Goal: Information Seeking & Learning: Learn about a topic

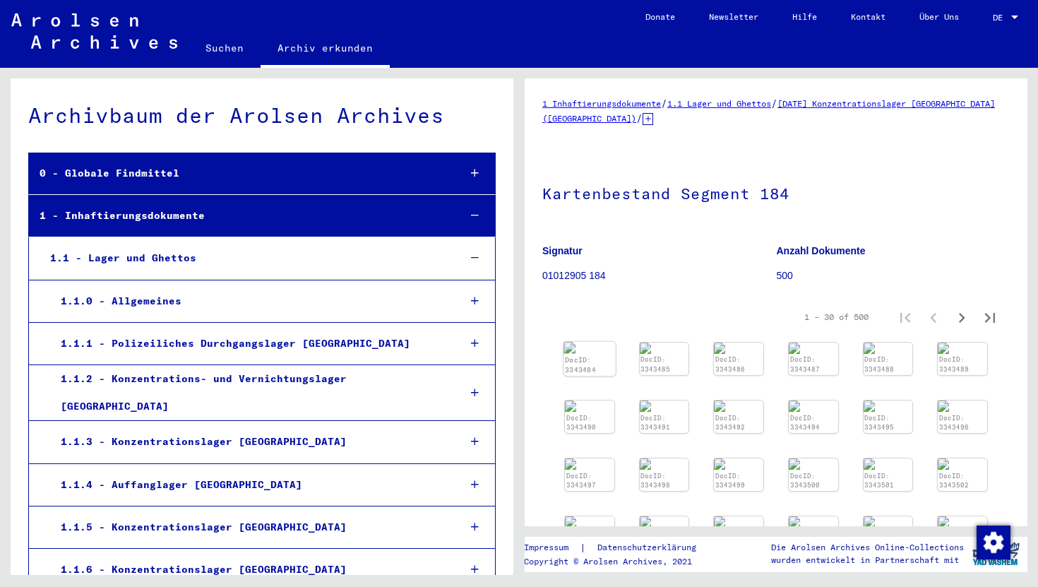
click at [585, 364] on div "DocID: 3343484" at bounding box center [589, 365] width 49 height 20
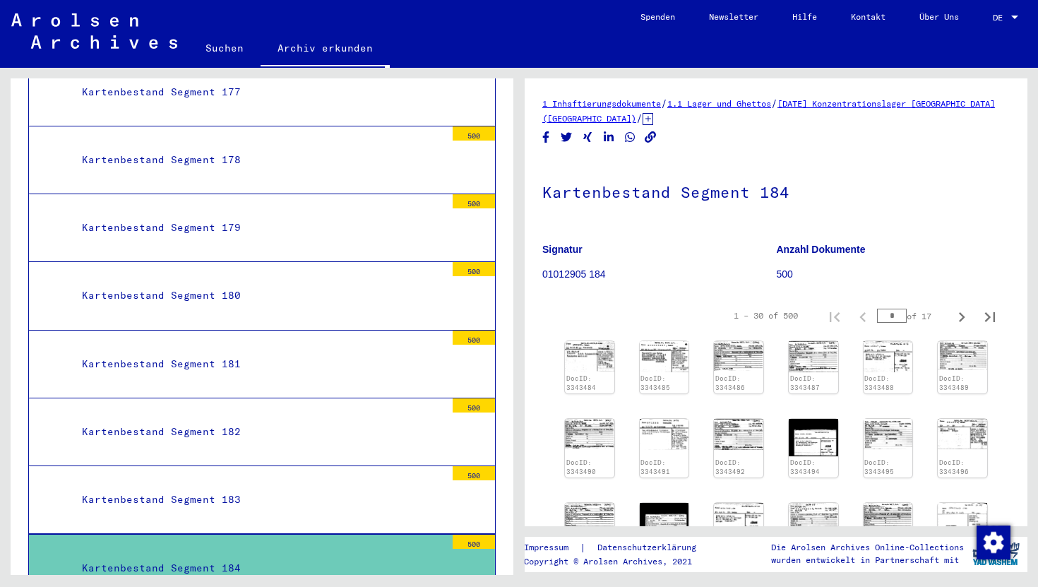
click at [585, 364] on img at bounding box center [589, 356] width 49 height 30
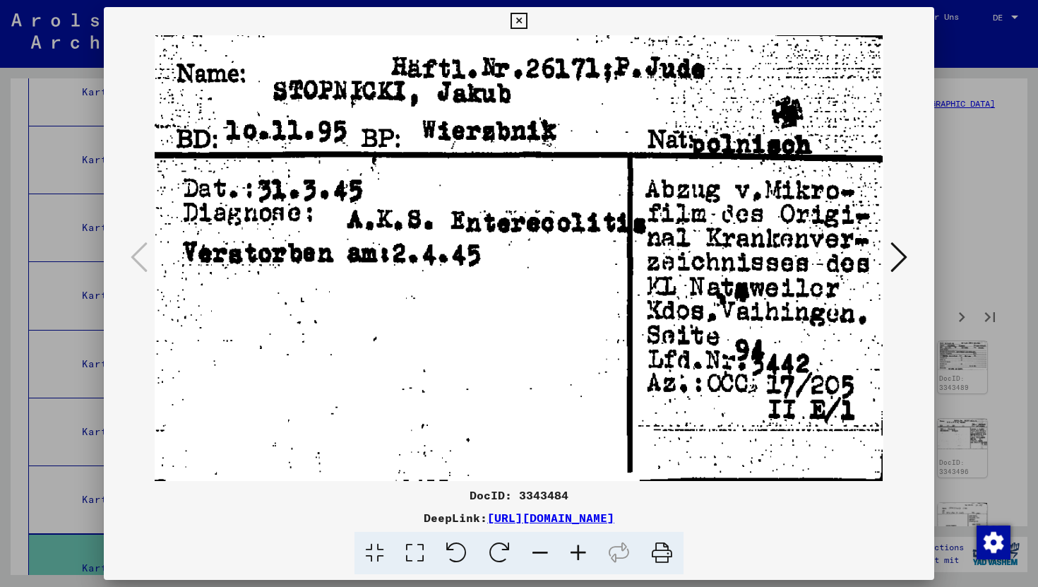
click at [518, 20] on icon at bounding box center [519, 21] width 16 height 17
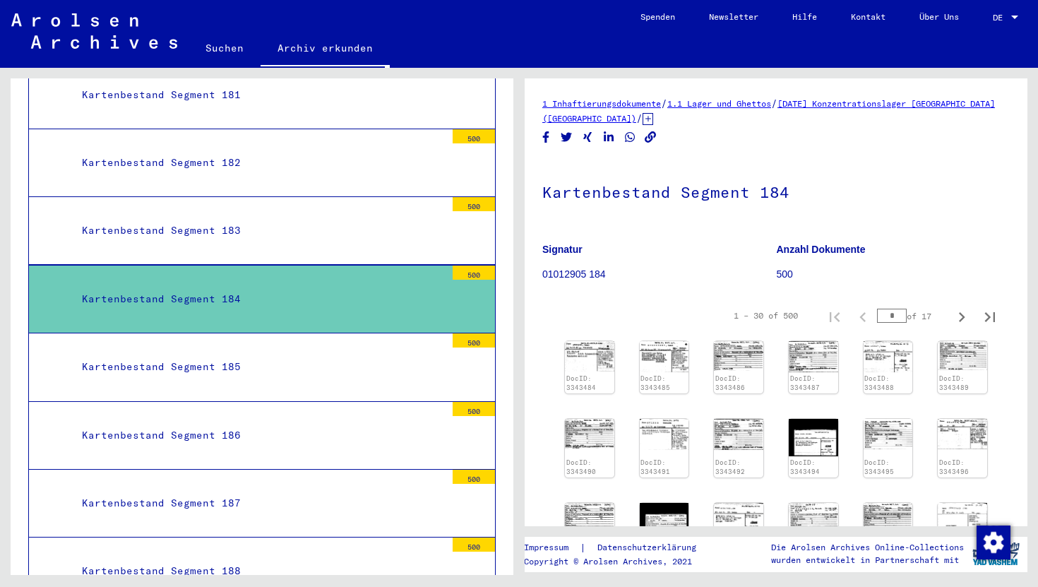
click at [234, 470] on mat-tree-node "Kartenbestand Segment 187 500" at bounding box center [262, 504] width 468 height 68
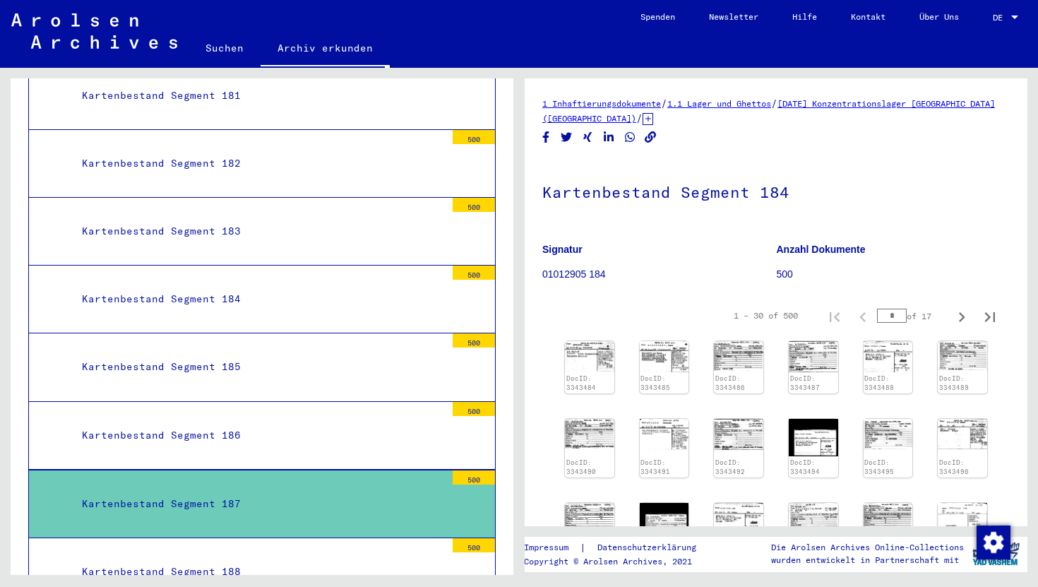
click at [236, 558] on div "Kartenbestand Segment 188" at bounding box center [258, 572] width 374 height 28
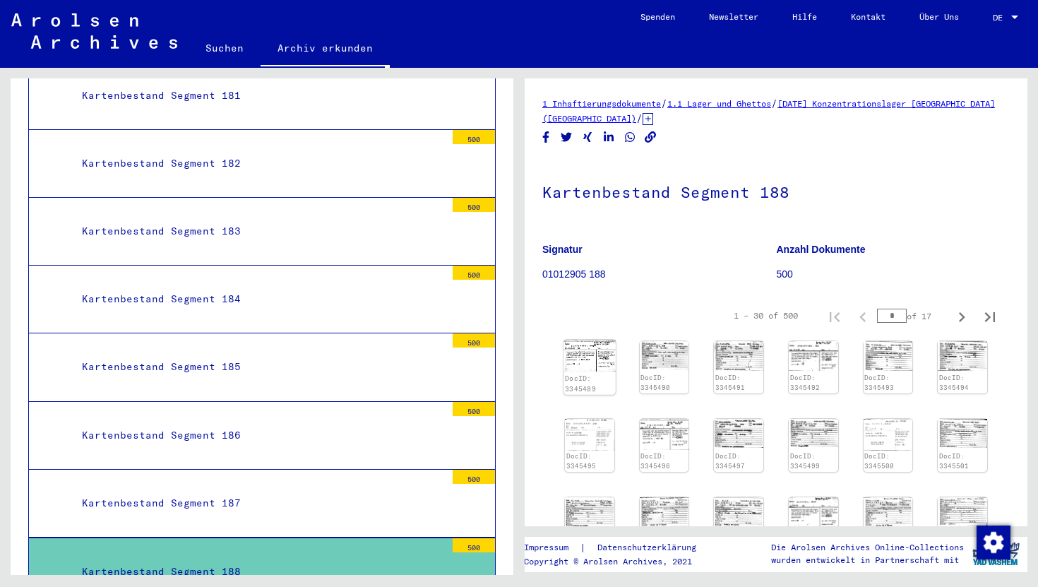
click at [585, 364] on img at bounding box center [590, 356] width 52 height 32
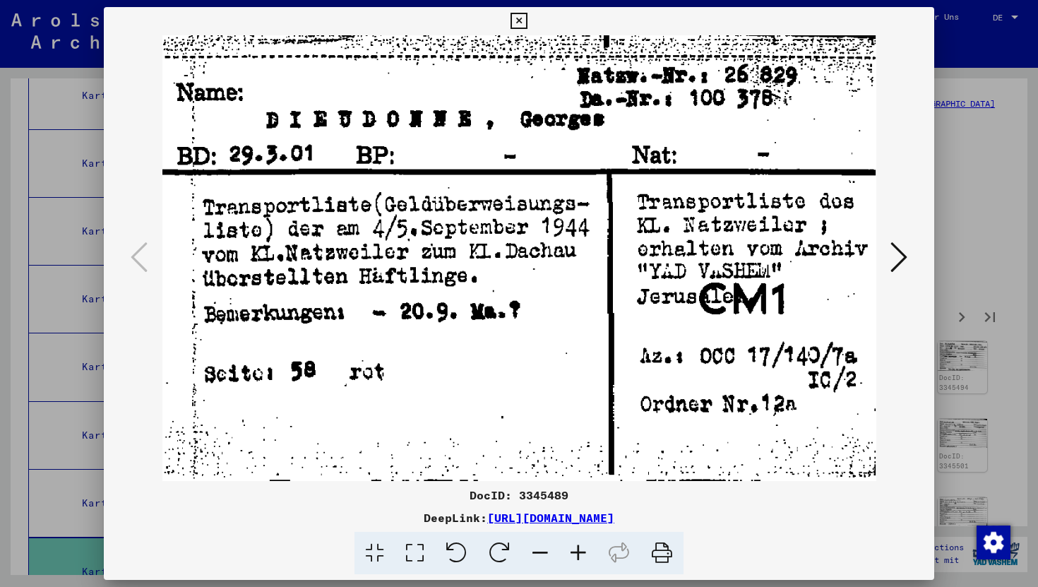
click at [518, 13] on icon at bounding box center [519, 21] width 16 height 17
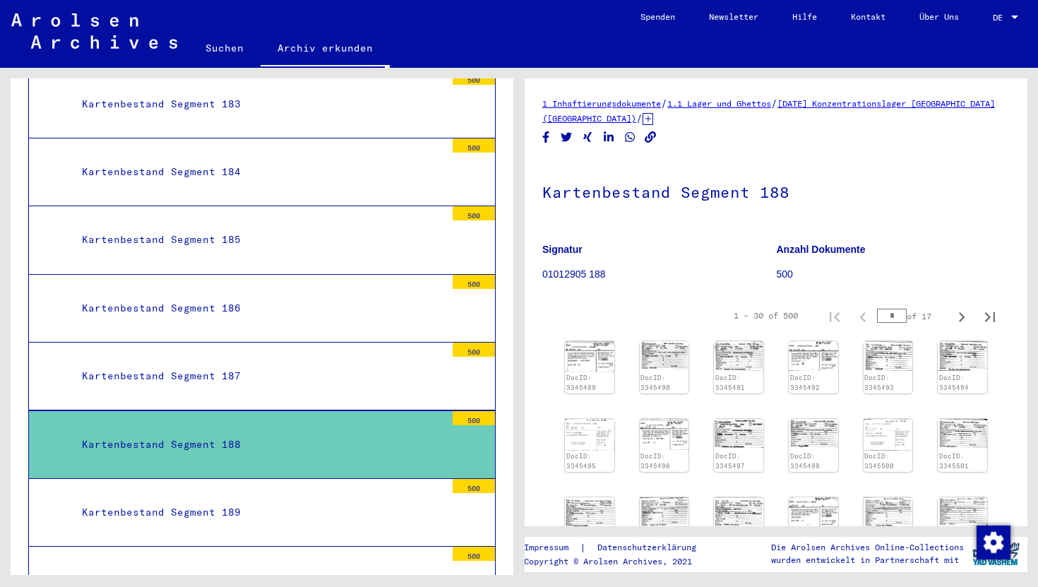
scroll to position [14209, 0]
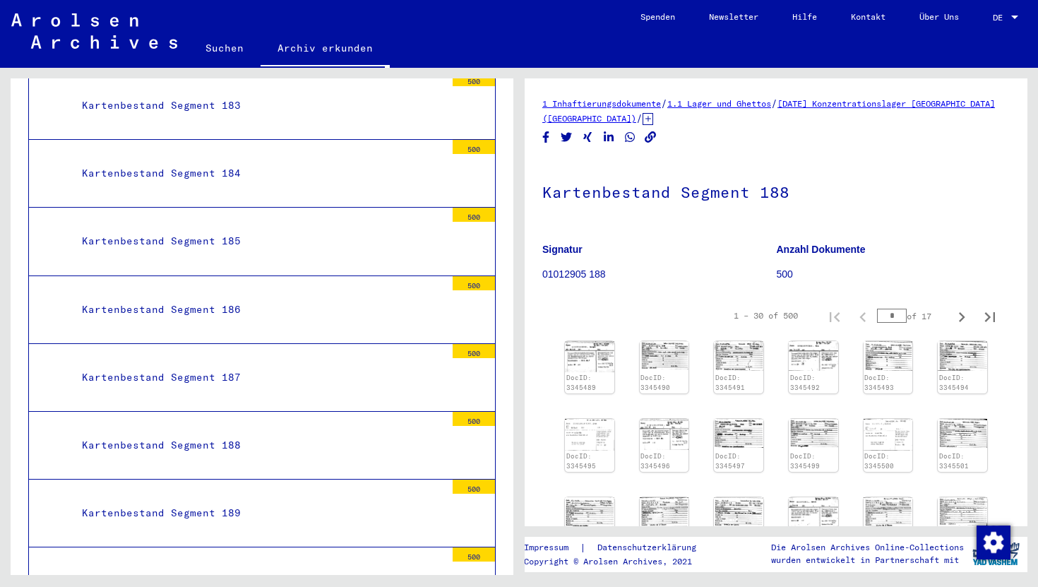
click at [562, 355] on div "DocID: 3345489 DocID: 3345490 DocID: 3345491 DocID: 3345492 DocID: 3345493 DocI…" at bounding box center [776, 523] width 434 height 376
click at [588, 352] on img at bounding box center [590, 356] width 52 height 32
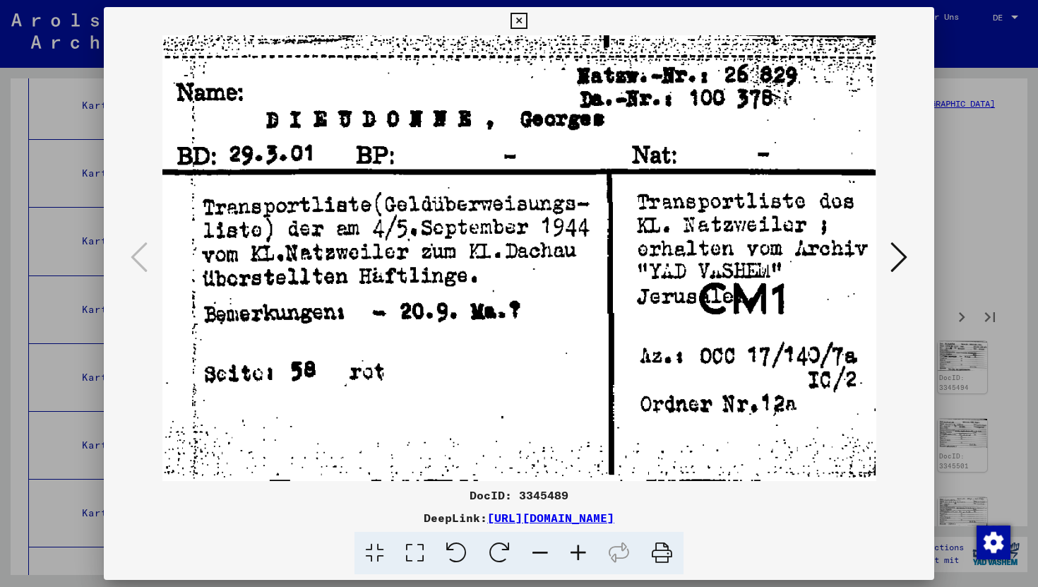
click at [519, 20] on icon at bounding box center [519, 21] width 16 height 17
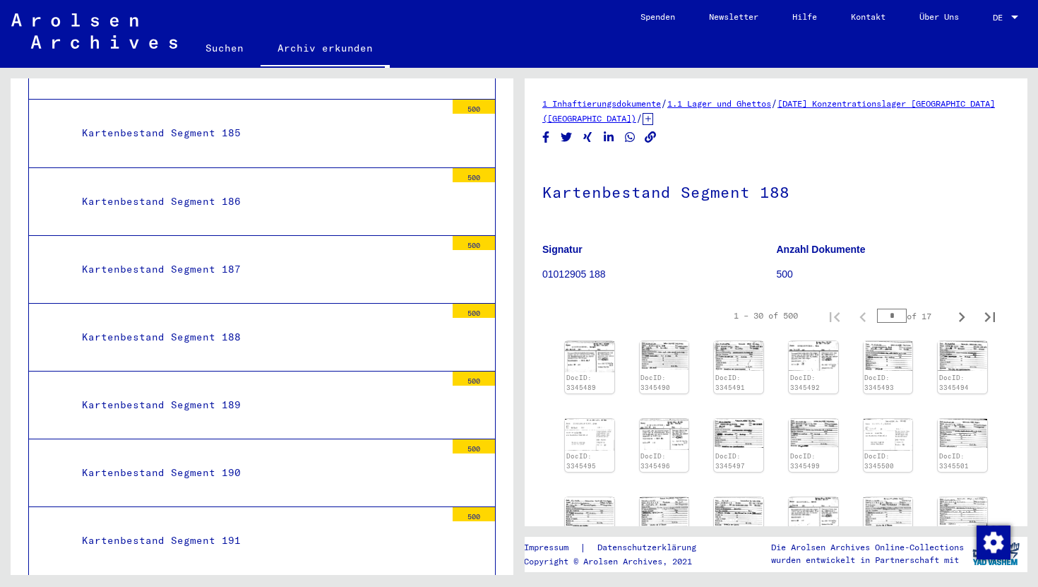
scroll to position [14315, 0]
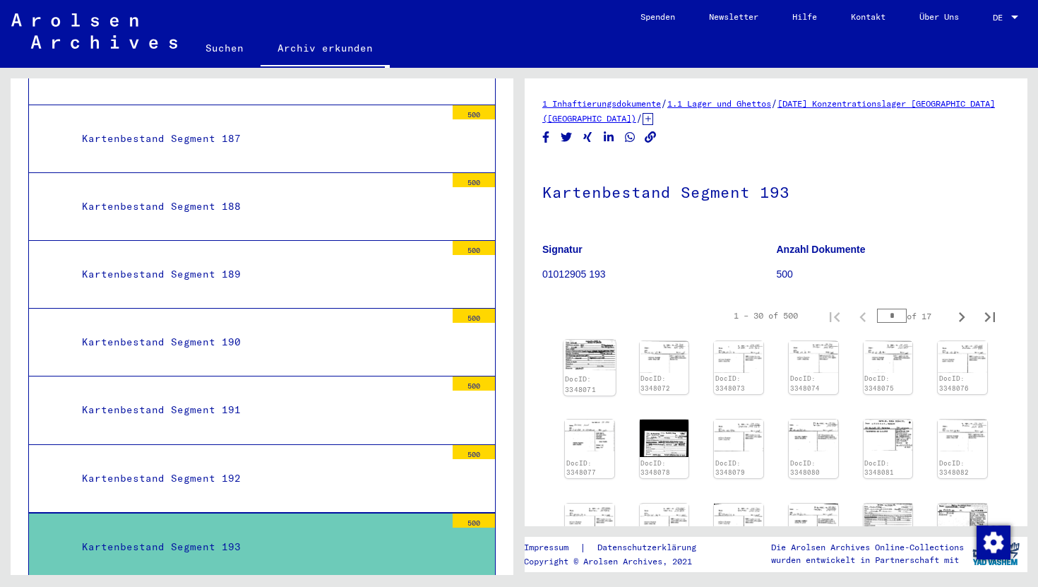
click at [588, 361] on img at bounding box center [590, 355] width 52 height 30
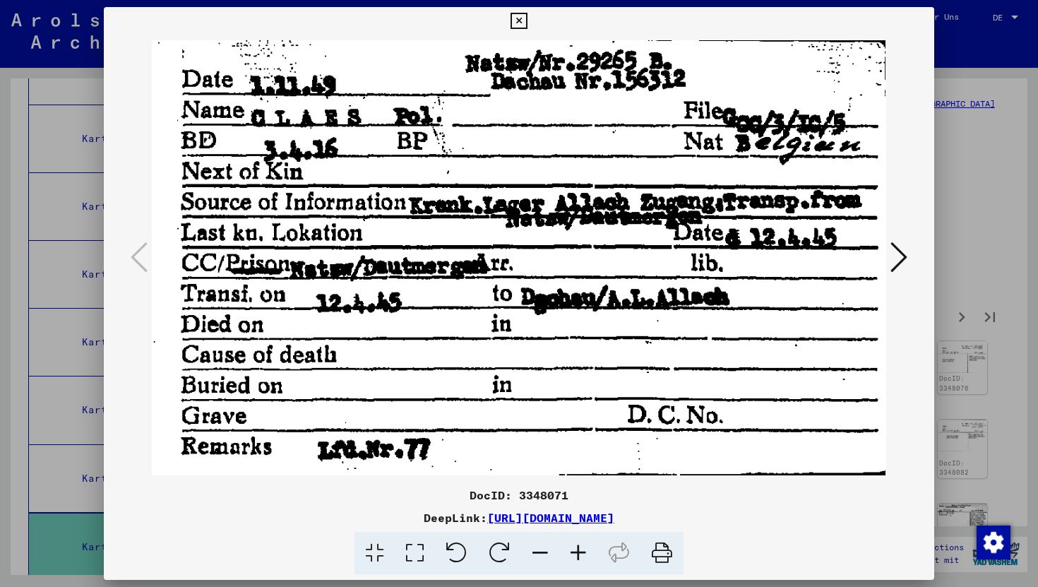
click at [516, 22] on icon at bounding box center [519, 21] width 16 height 17
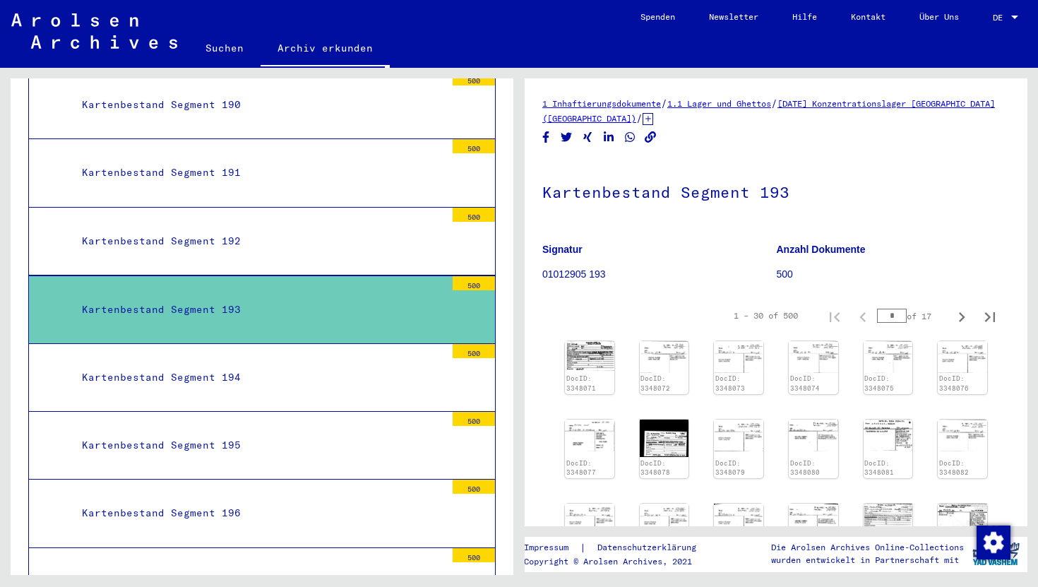
click at [267, 499] on div "Kartenbestand Segment 196" at bounding box center [258, 513] width 374 height 28
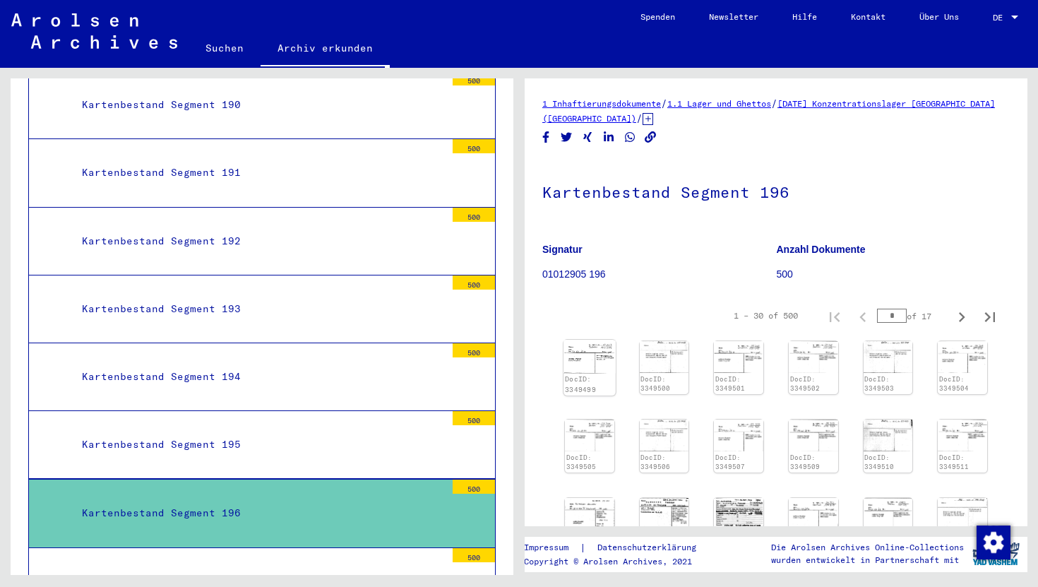
click at [610, 361] on img at bounding box center [590, 356] width 52 height 33
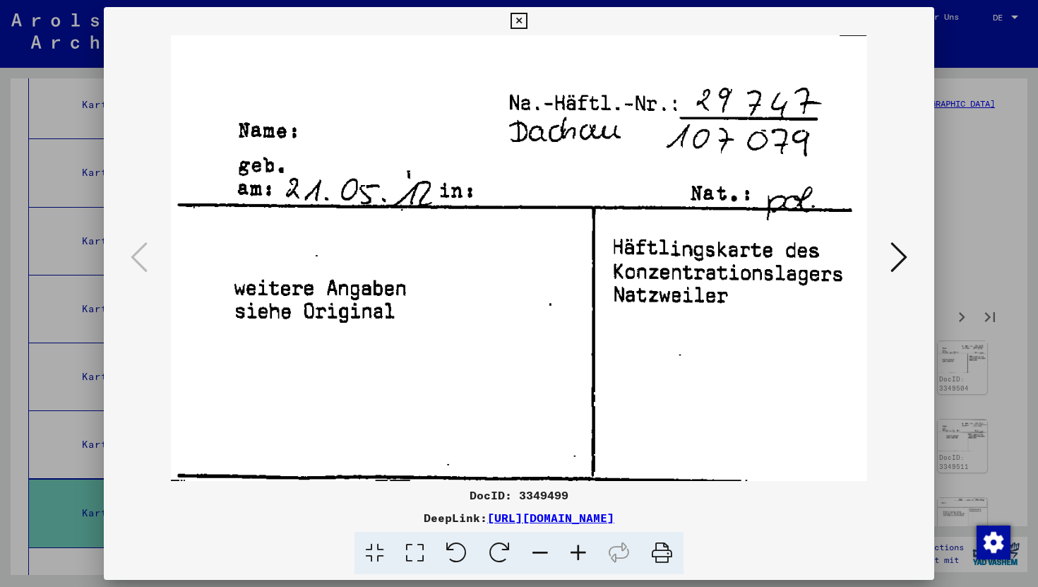
click at [523, 15] on icon at bounding box center [519, 21] width 16 height 17
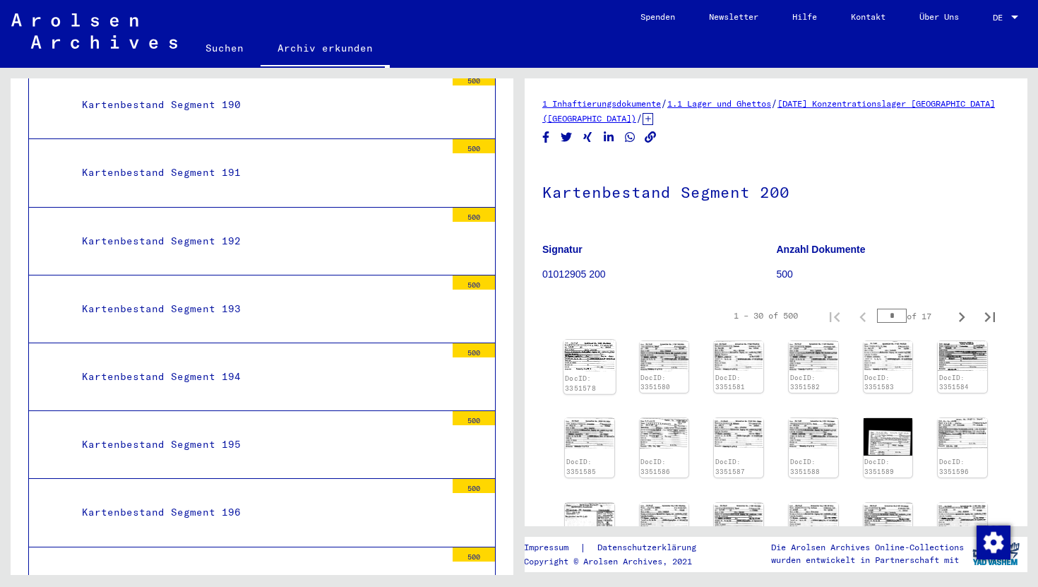
click at [585, 367] on img at bounding box center [590, 355] width 52 height 31
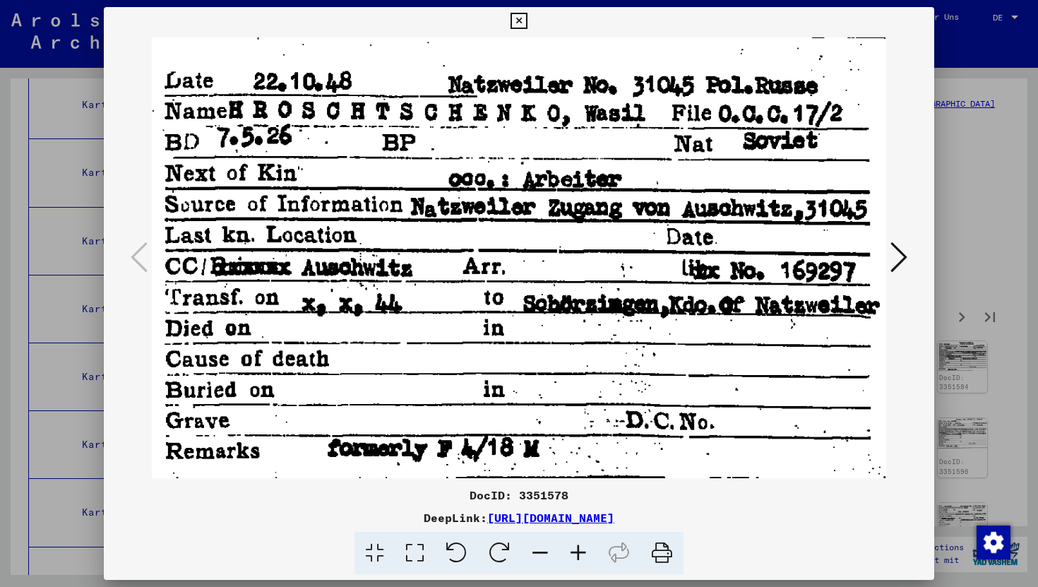
click at [897, 258] on icon at bounding box center [899, 257] width 17 height 34
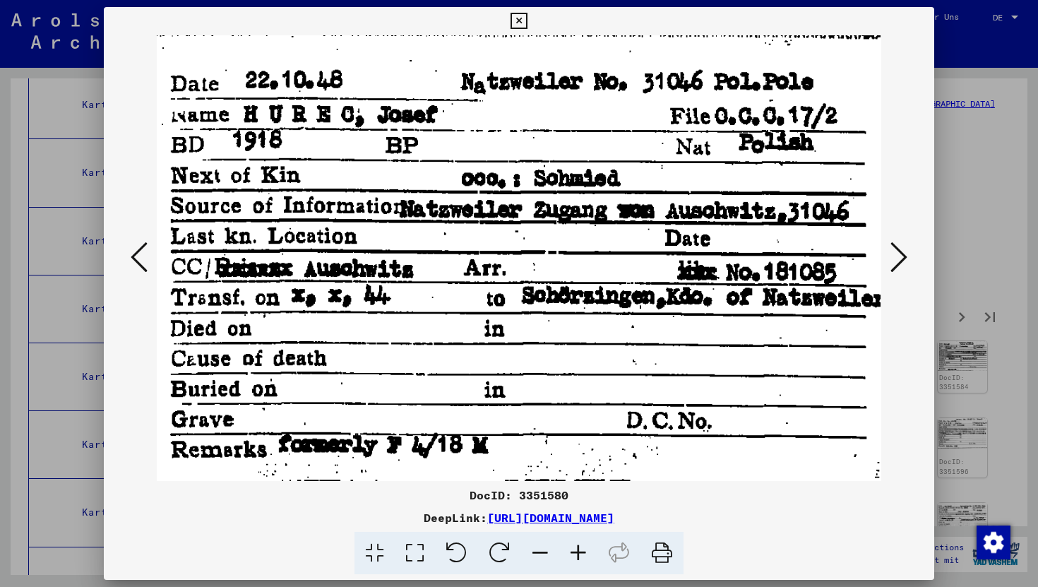
click at [897, 258] on icon at bounding box center [899, 257] width 17 height 34
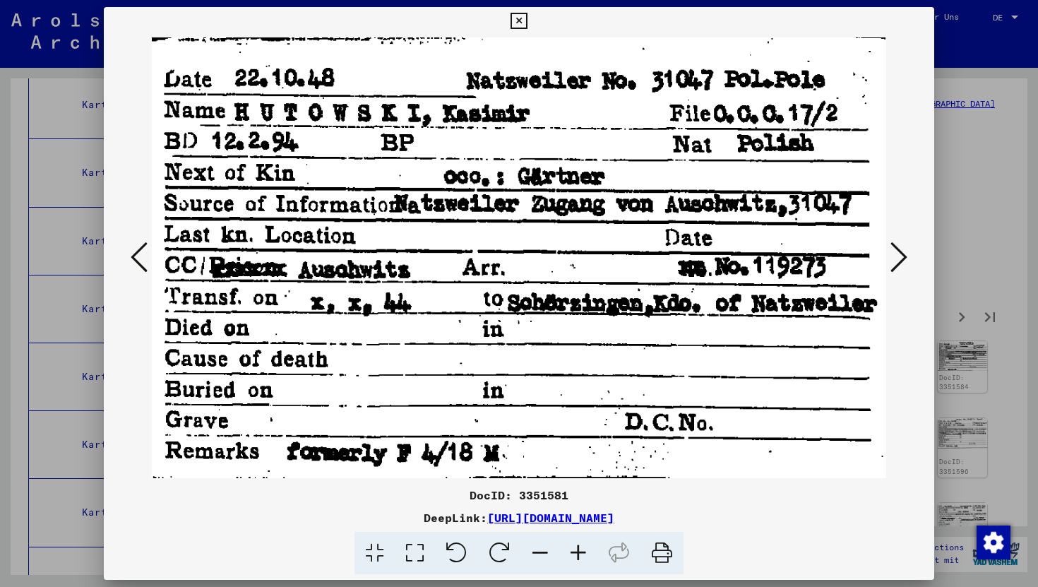
click at [521, 20] on icon at bounding box center [519, 21] width 16 height 17
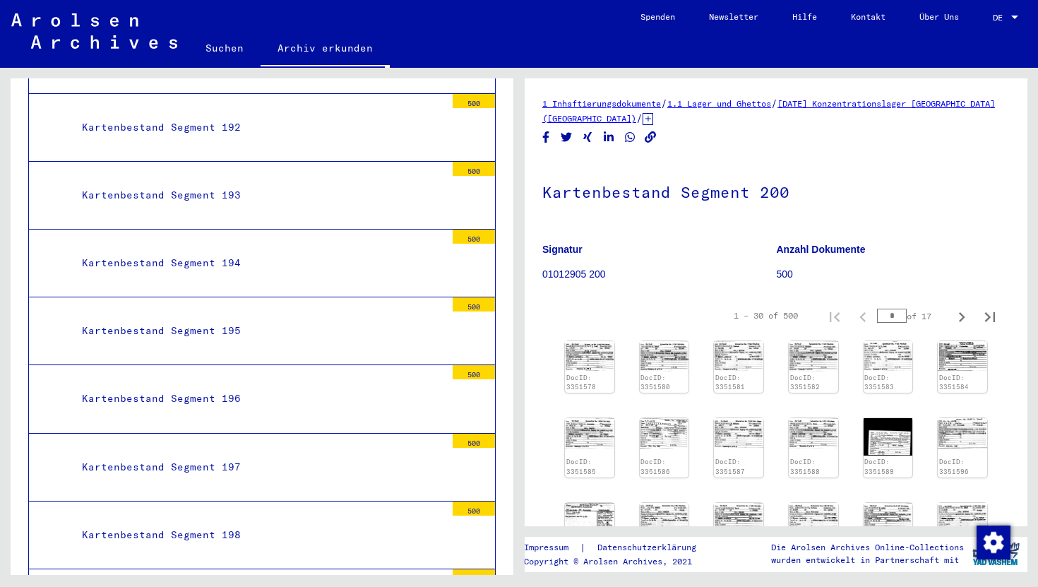
scroll to position [14799, 0]
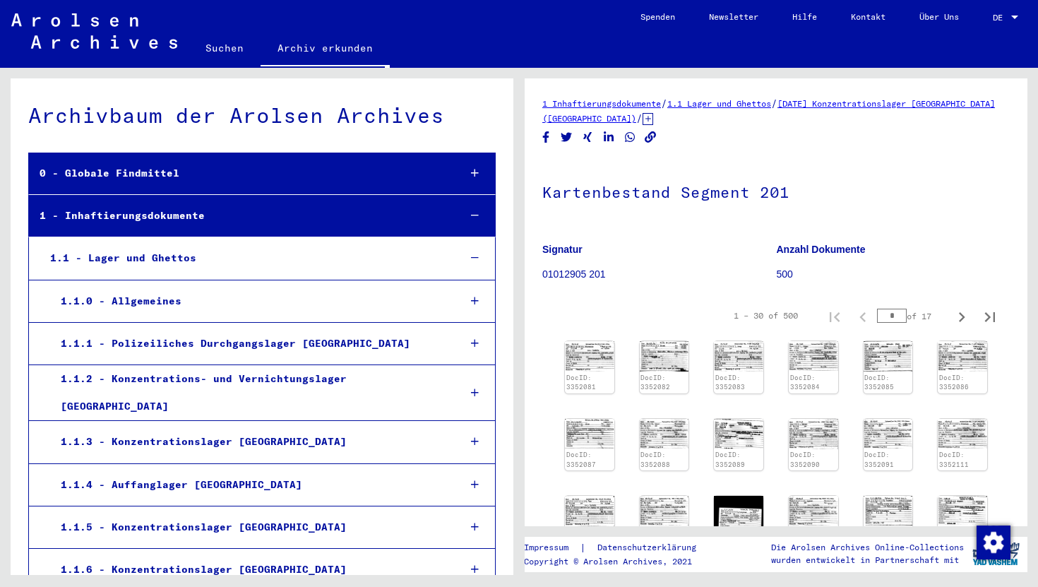
scroll to position [14799, 0]
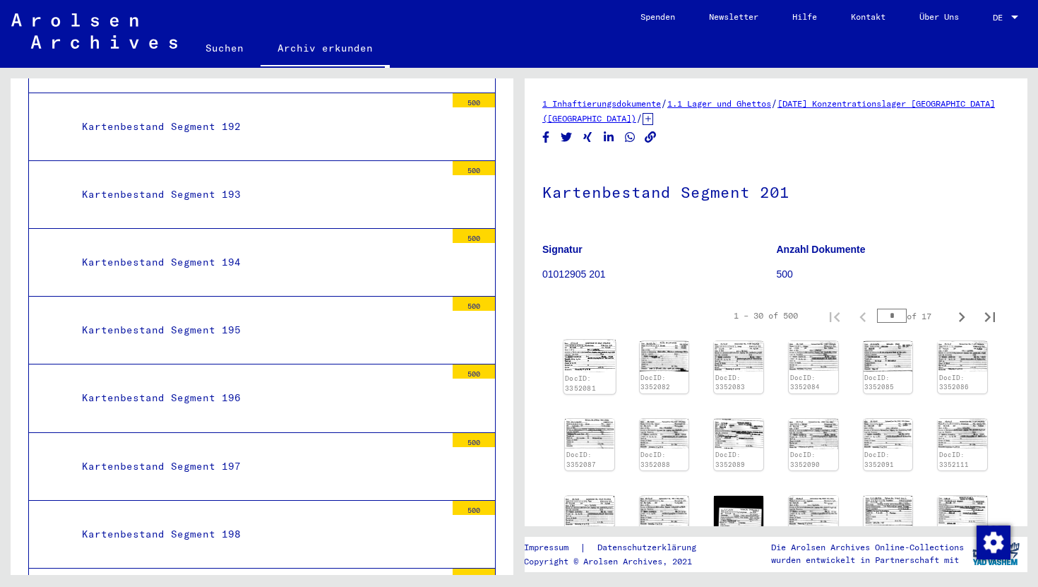
click at [578, 359] on img at bounding box center [590, 356] width 52 height 32
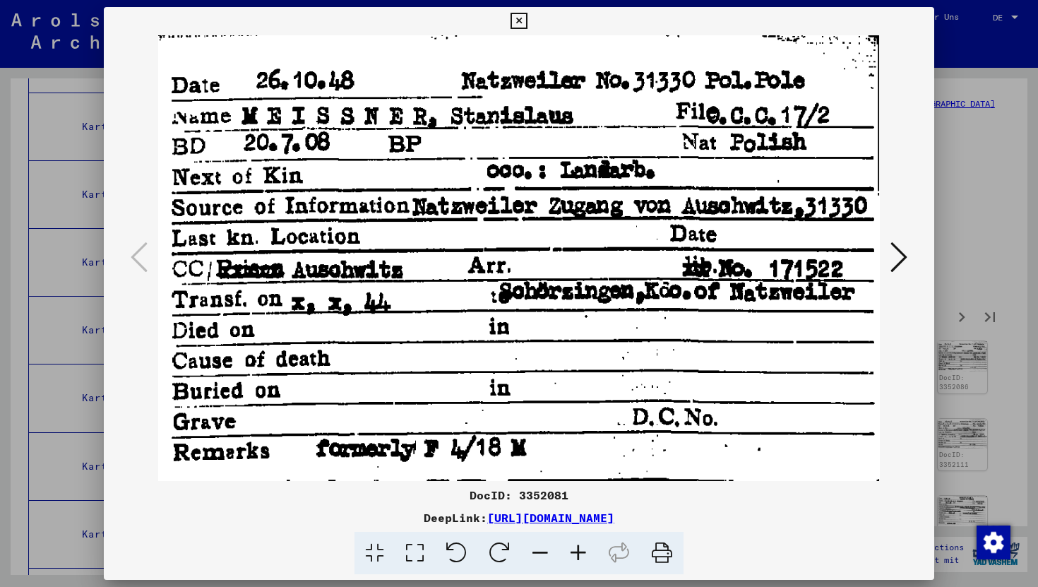
click at [521, 25] on icon at bounding box center [519, 21] width 16 height 17
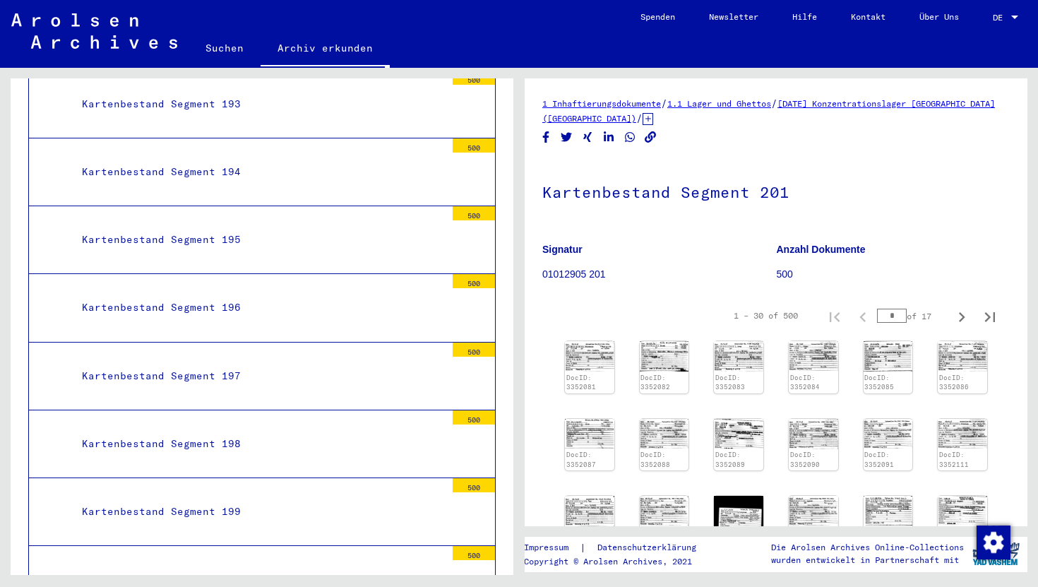
scroll to position [14888, 0]
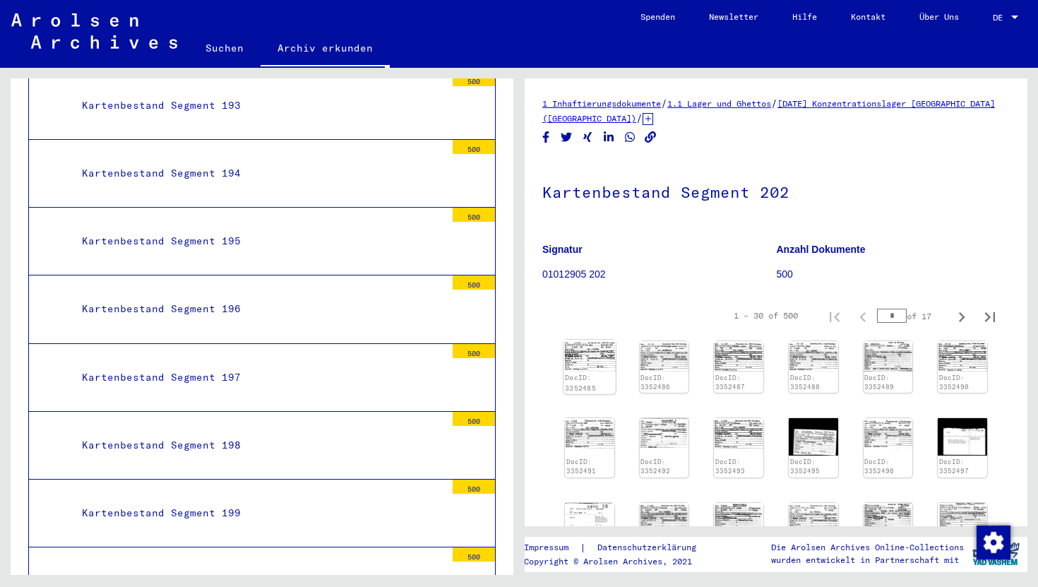
click at [575, 364] on img at bounding box center [590, 356] width 52 height 32
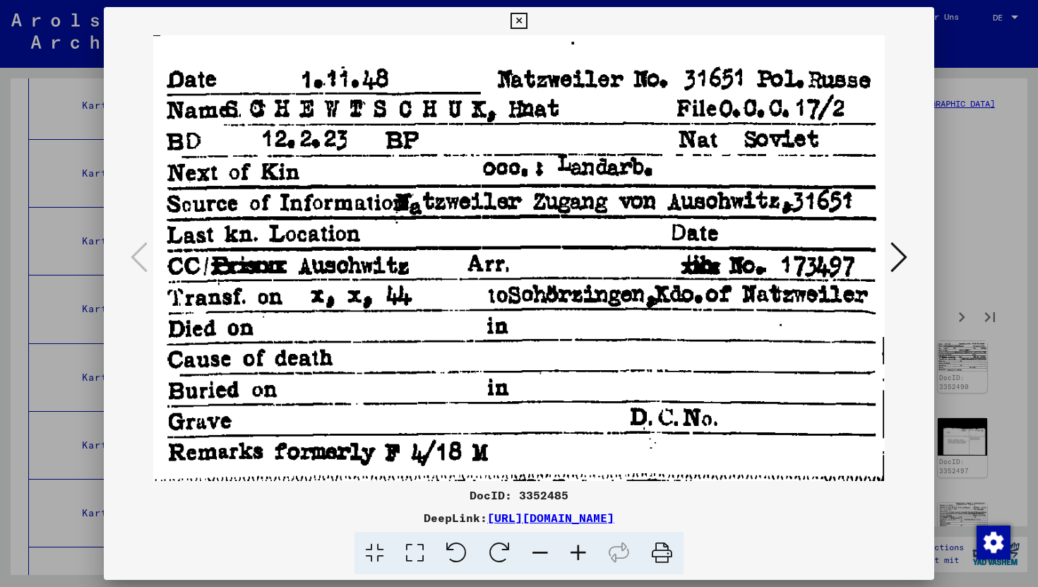
click at [521, 22] on icon at bounding box center [519, 21] width 16 height 17
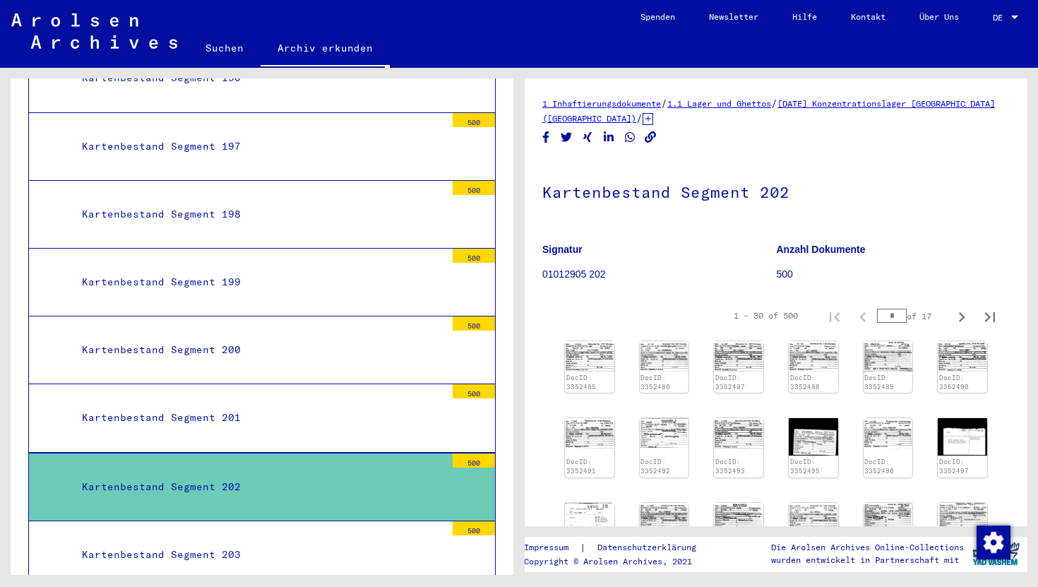
scroll to position [15143, 0]
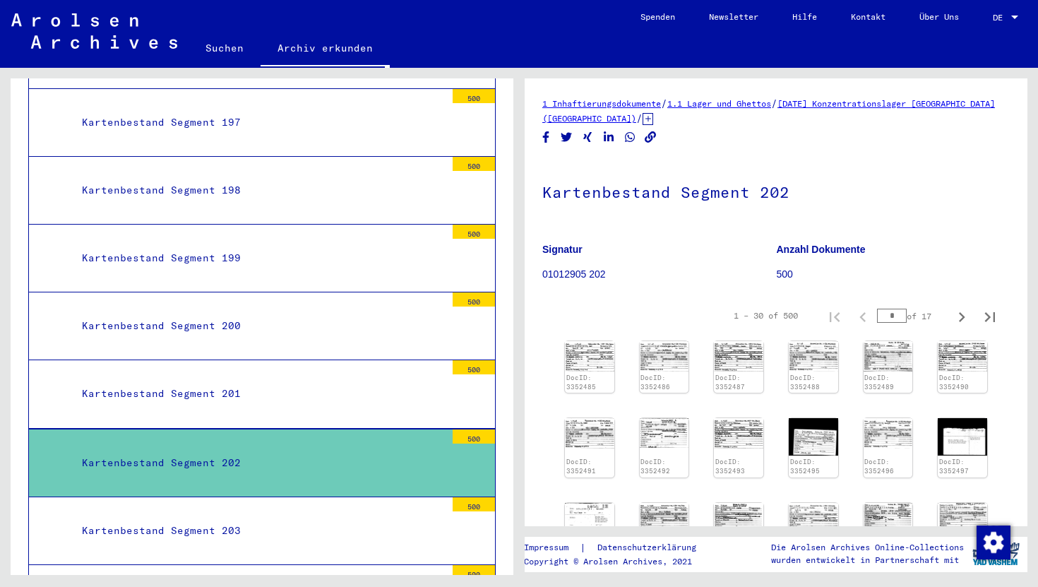
click at [287, 497] on mat-tree-node "Kartenbestand Segment 203 500" at bounding box center [262, 531] width 468 height 68
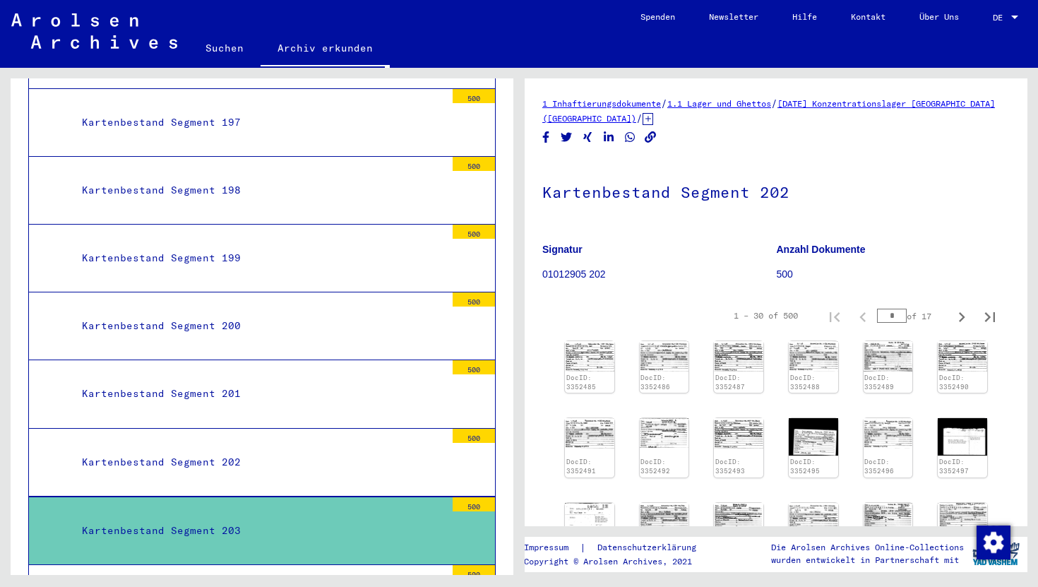
click at [287, 496] on mat-tree-node "Kartenbestand Segment 203 500" at bounding box center [262, 530] width 468 height 69
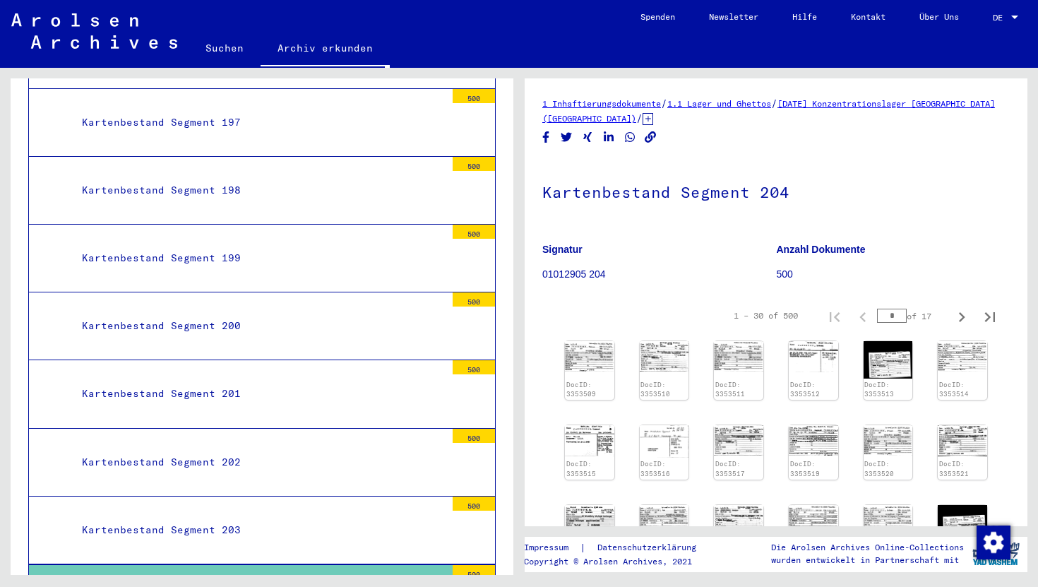
click at [279, 516] on div "Kartenbestand Segment 203" at bounding box center [258, 530] width 374 height 28
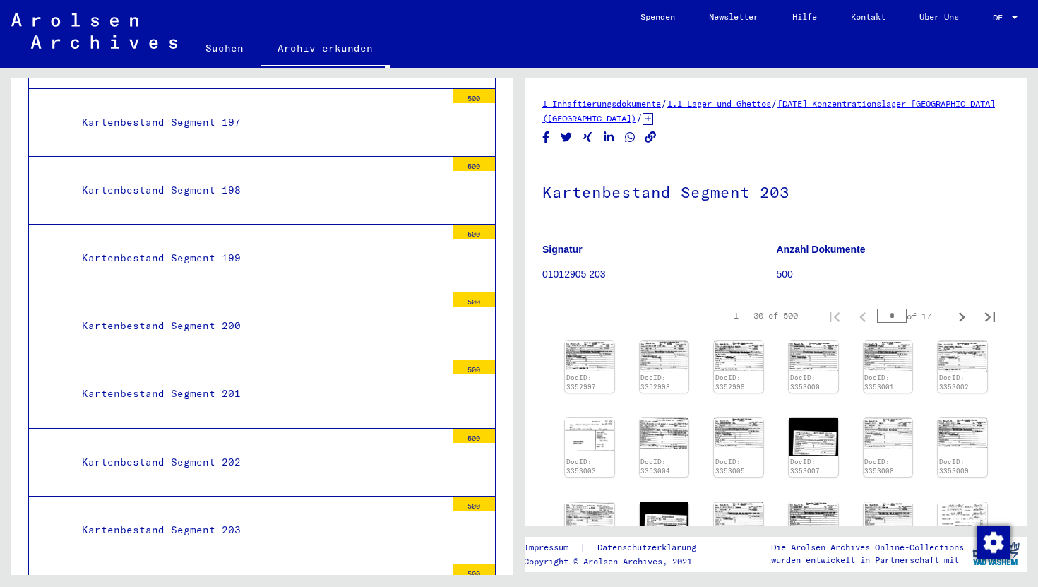
click at [588, 350] on img at bounding box center [590, 355] width 52 height 31
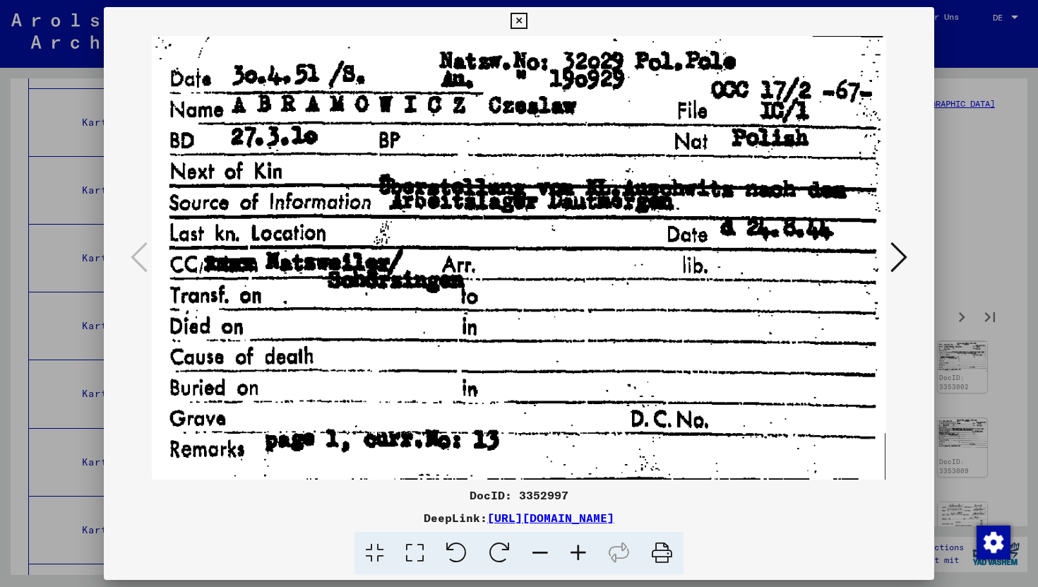
click at [521, 20] on icon at bounding box center [519, 21] width 16 height 17
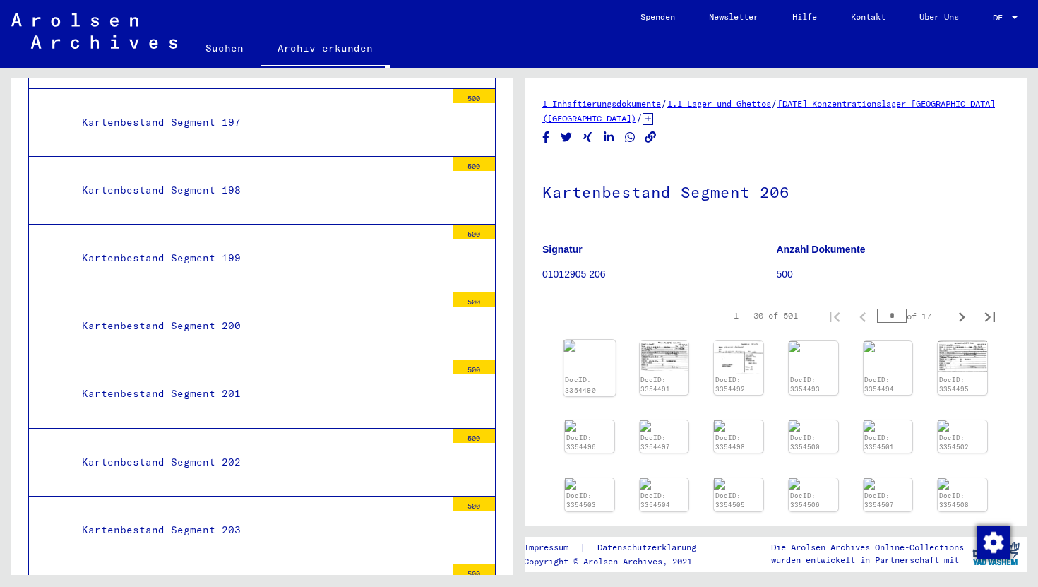
click at [595, 351] on div "DocID: 3354490" at bounding box center [590, 368] width 52 height 56
